Goal: Information Seeking & Learning: Learn about a topic

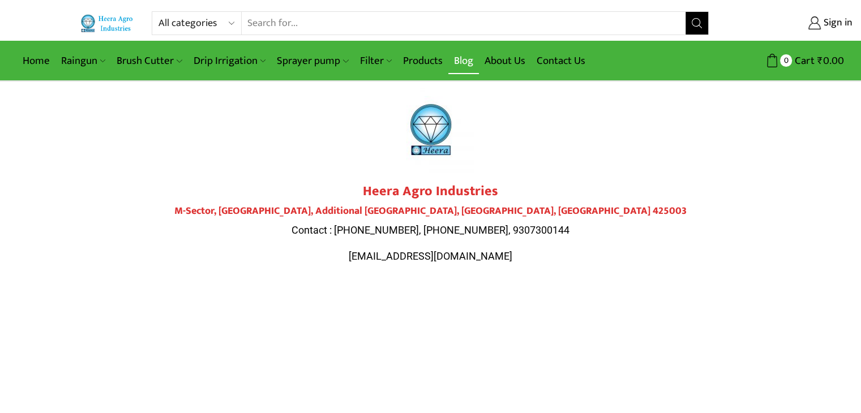
click at [472, 63] on link "Blog" at bounding box center [464, 61] width 31 height 27
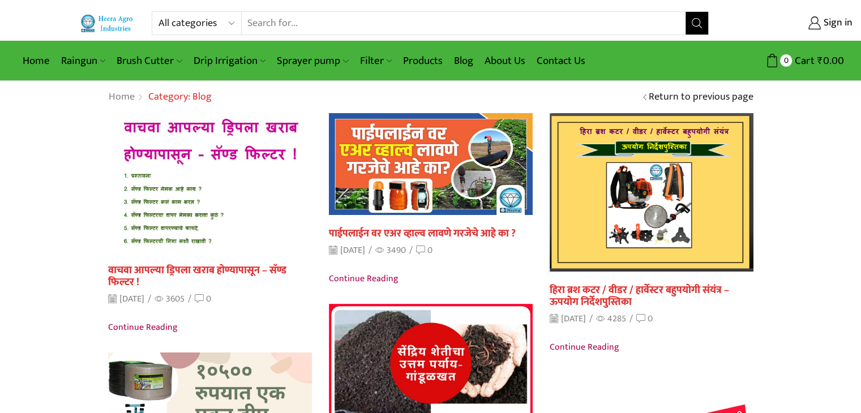
drag, startPoint x: 859, startPoint y: 164, endPoint x: 866, endPoint y: 190, distance: 27.5
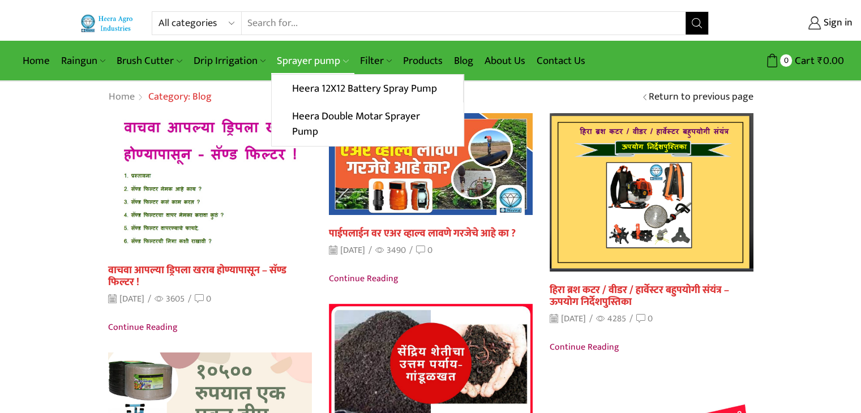
click at [347, 58] on link "Sprayer pump" at bounding box center [312, 61] width 83 height 27
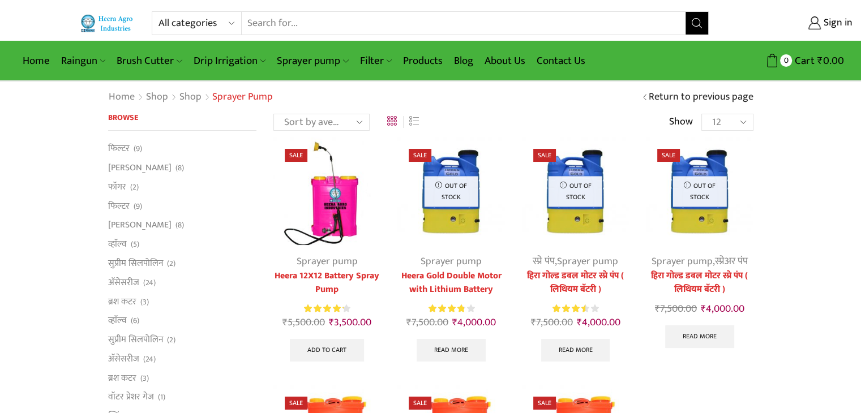
click at [437, 61] on link "Products" at bounding box center [423, 61] width 51 height 27
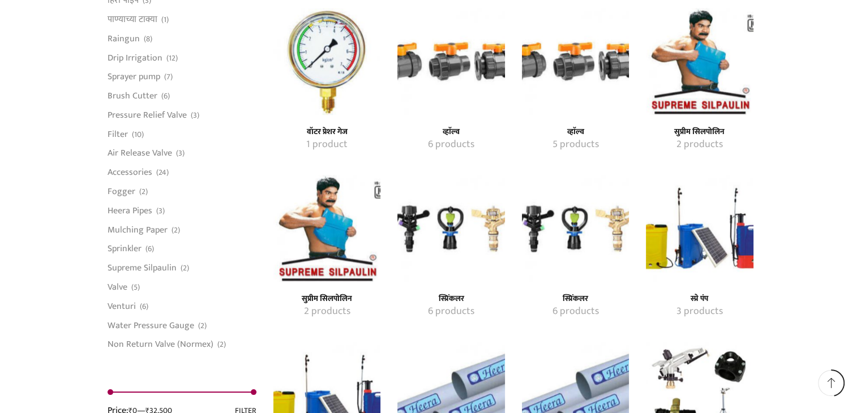
scroll to position [1351, 0]
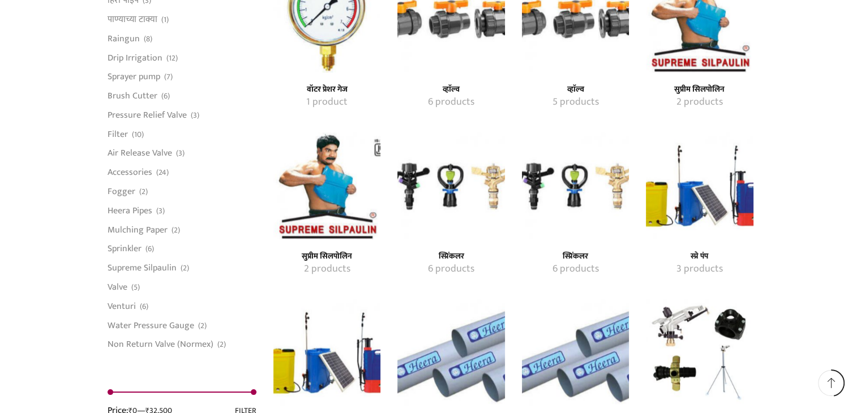
click at [536, 177] on img "Visit product category स्प्रिंकलर" at bounding box center [575, 186] width 107 height 107
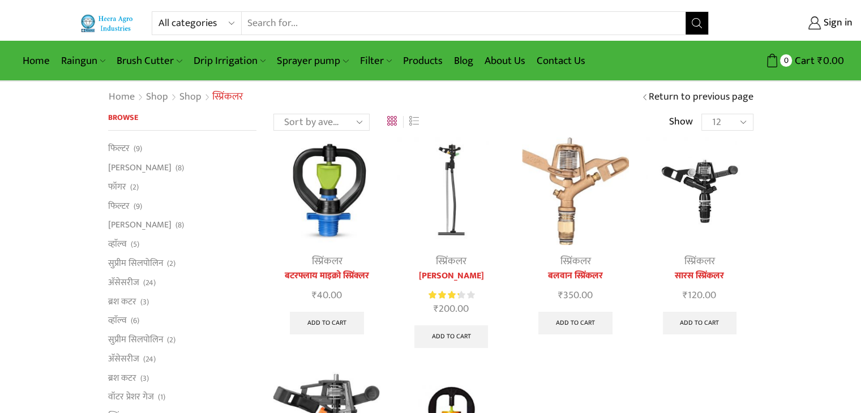
click at [351, 16] on input "Search input" at bounding box center [464, 23] width 445 height 23
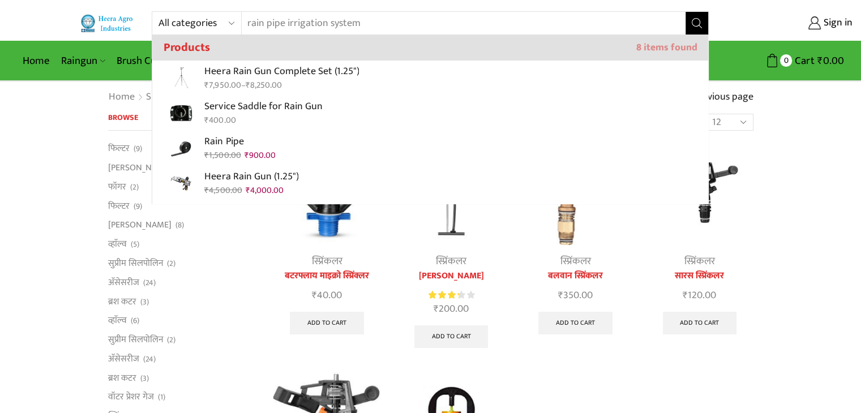
type input "rain pipe irrigation system"
click at [686, 12] on button "Search" at bounding box center [697, 23] width 23 height 23
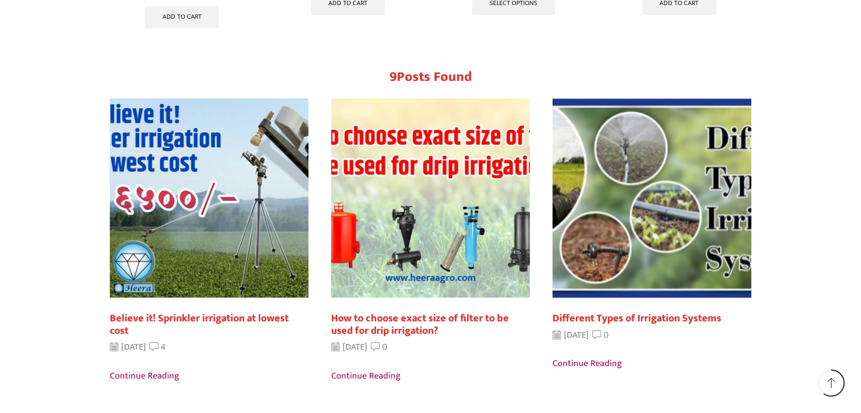
scroll to position [746, 0]
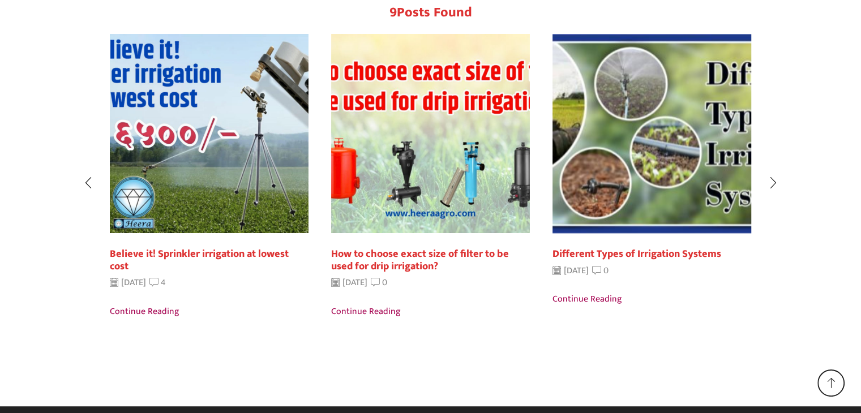
click at [635, 257] on link "Different Types of Irrigation Systems" at bounding box center [637, 254] width 169 height 18
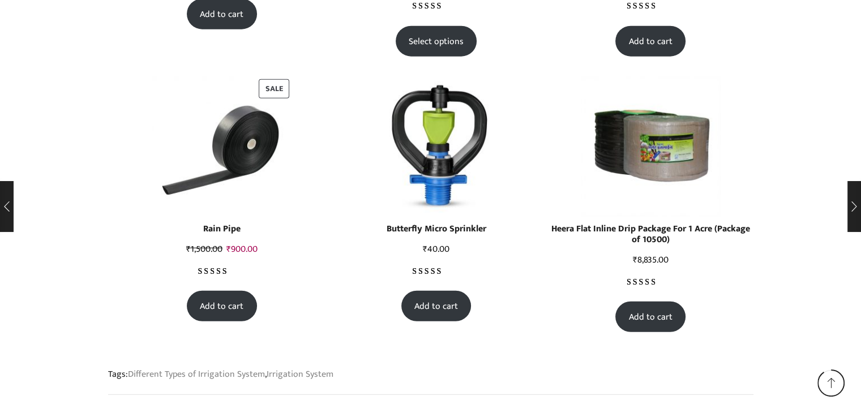
scroll to position [7047, 0]
